Goal: Transaction & Acquisition: Purchase product/service

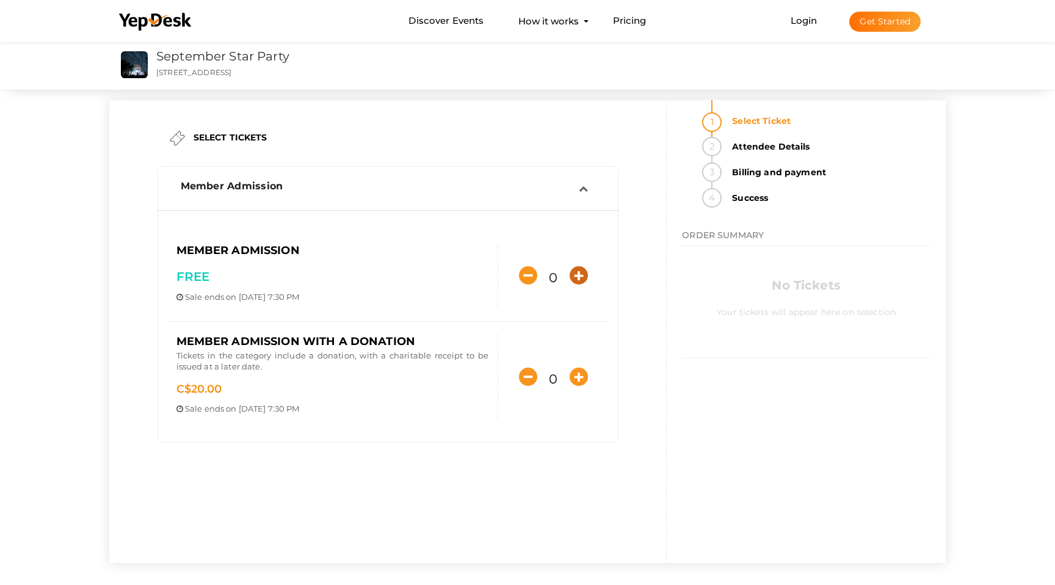
click at [521, 164] on icon "button" at bounding box center [578, 275] width 18 height 18
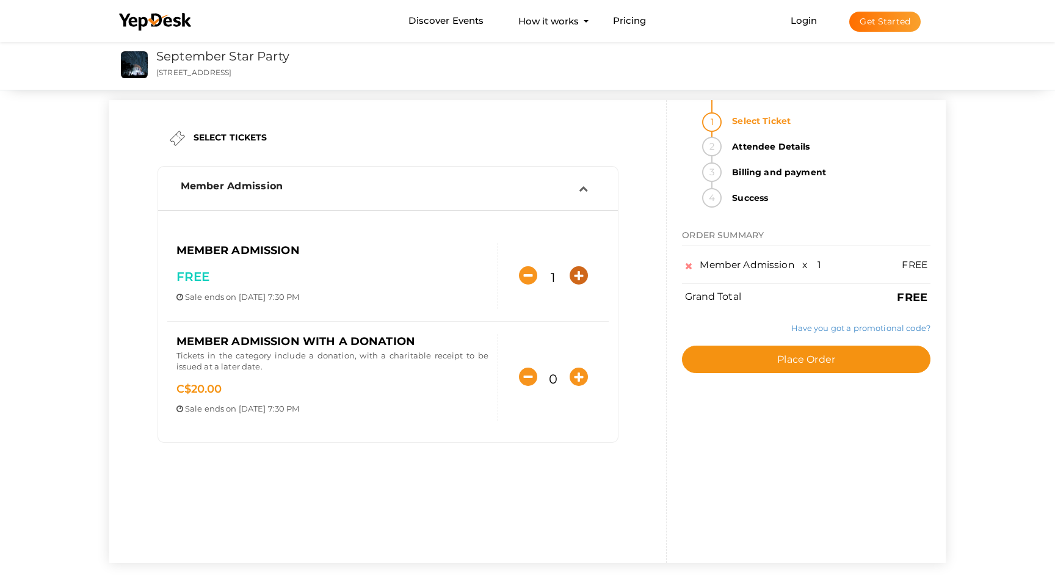
click at [521, 164] on icon "button" at bounding box center [578, 275] width 18 height 18
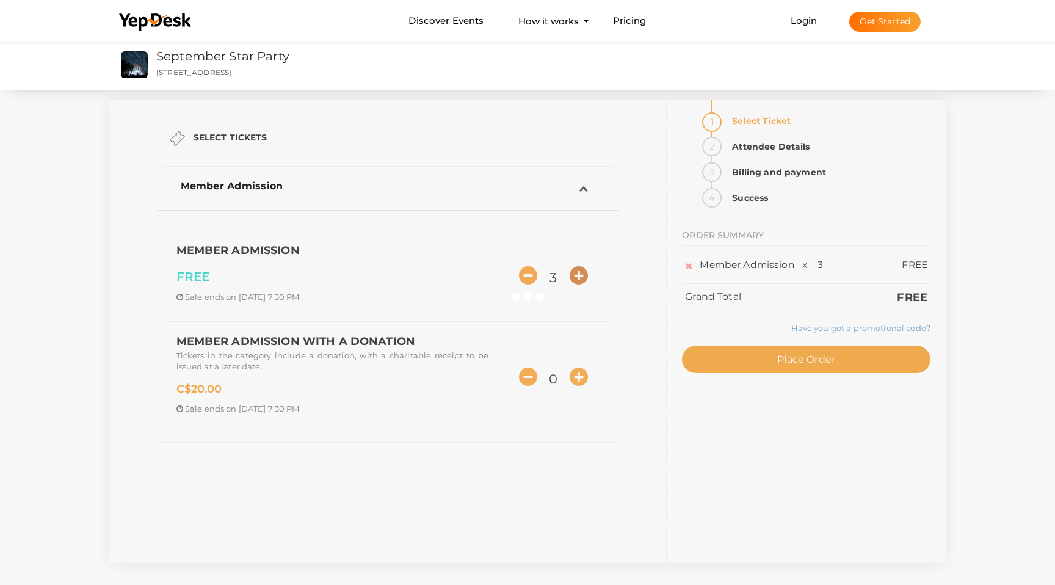
click at [521, 164] on icon "button" at bounding box center [578, 275] width 18 height 18
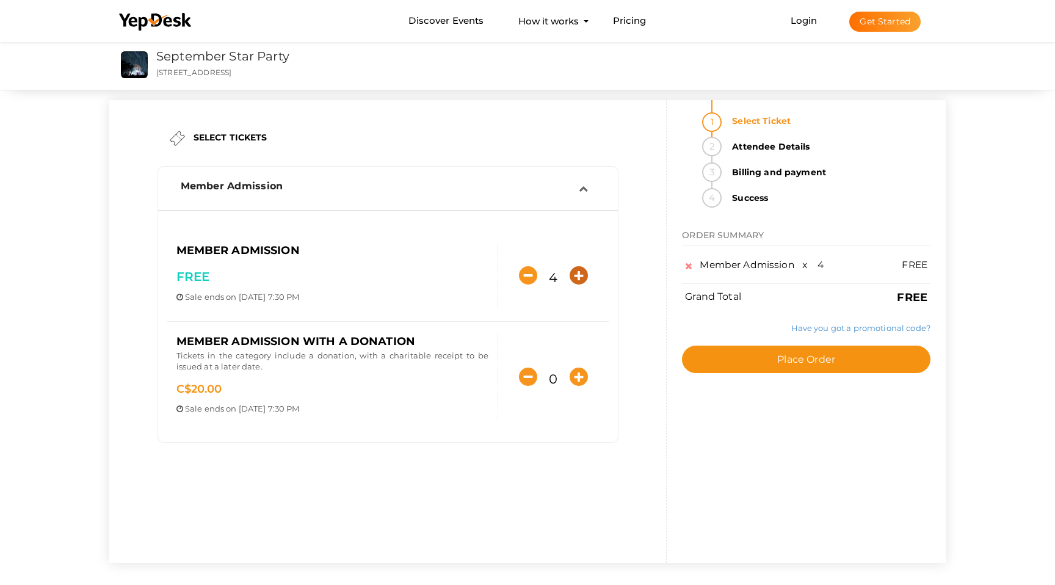
click at [521, 164] on icon "button" at bounding box center [578, 275] width 18 height 18
type input "5"
click at [521, 164] on span "Place Order" at bounding box center [806, 359] width 58 height 12
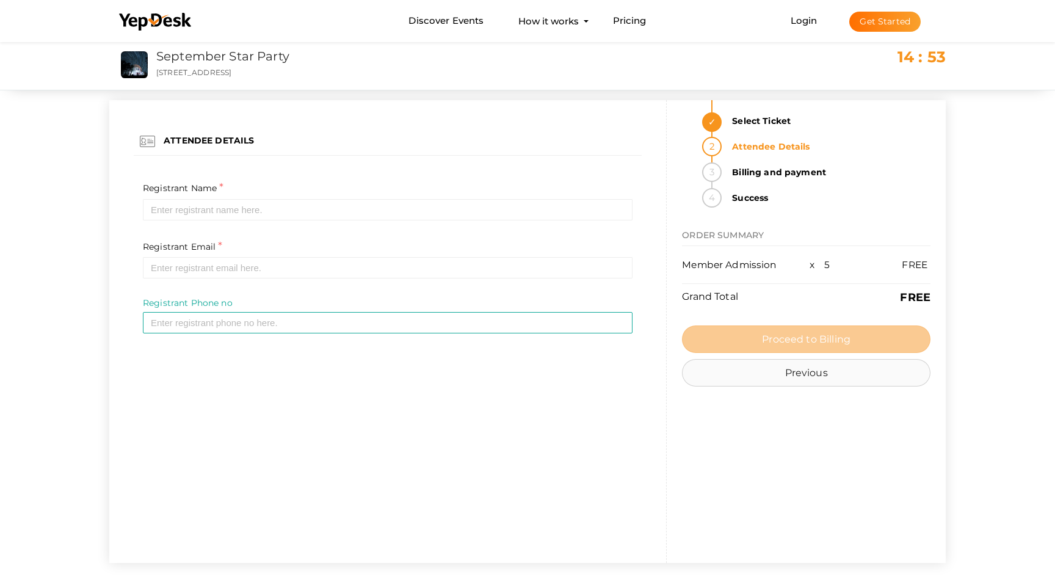
click at [521, 164] on button "Previous" at bounding box center [806, 372] width 248 height 27
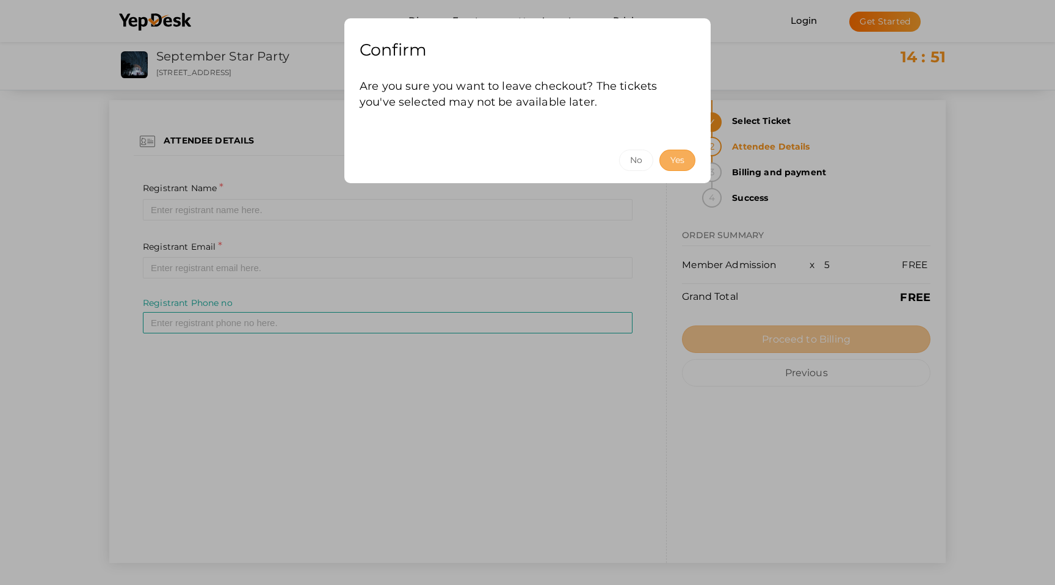
click at [521, 156] on button "Yes" at bounding box center [677, 160] width 36 height 21
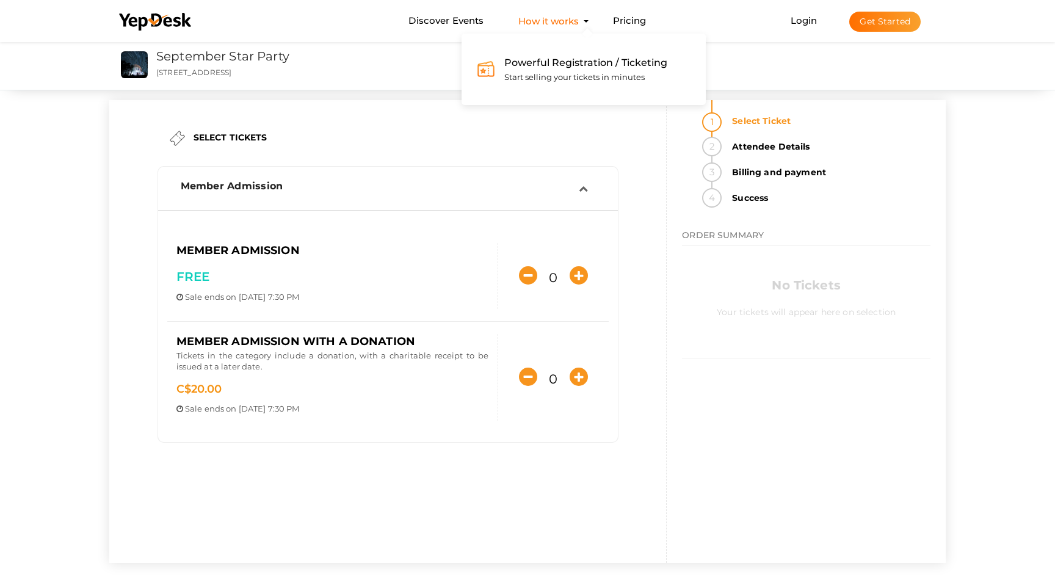
click at [521, 58] on span "Powerful Registration / Ticketing" at bounding box center [585, 63] width 163 height 12
